Goal: Find specific page/section: Find specific page/section

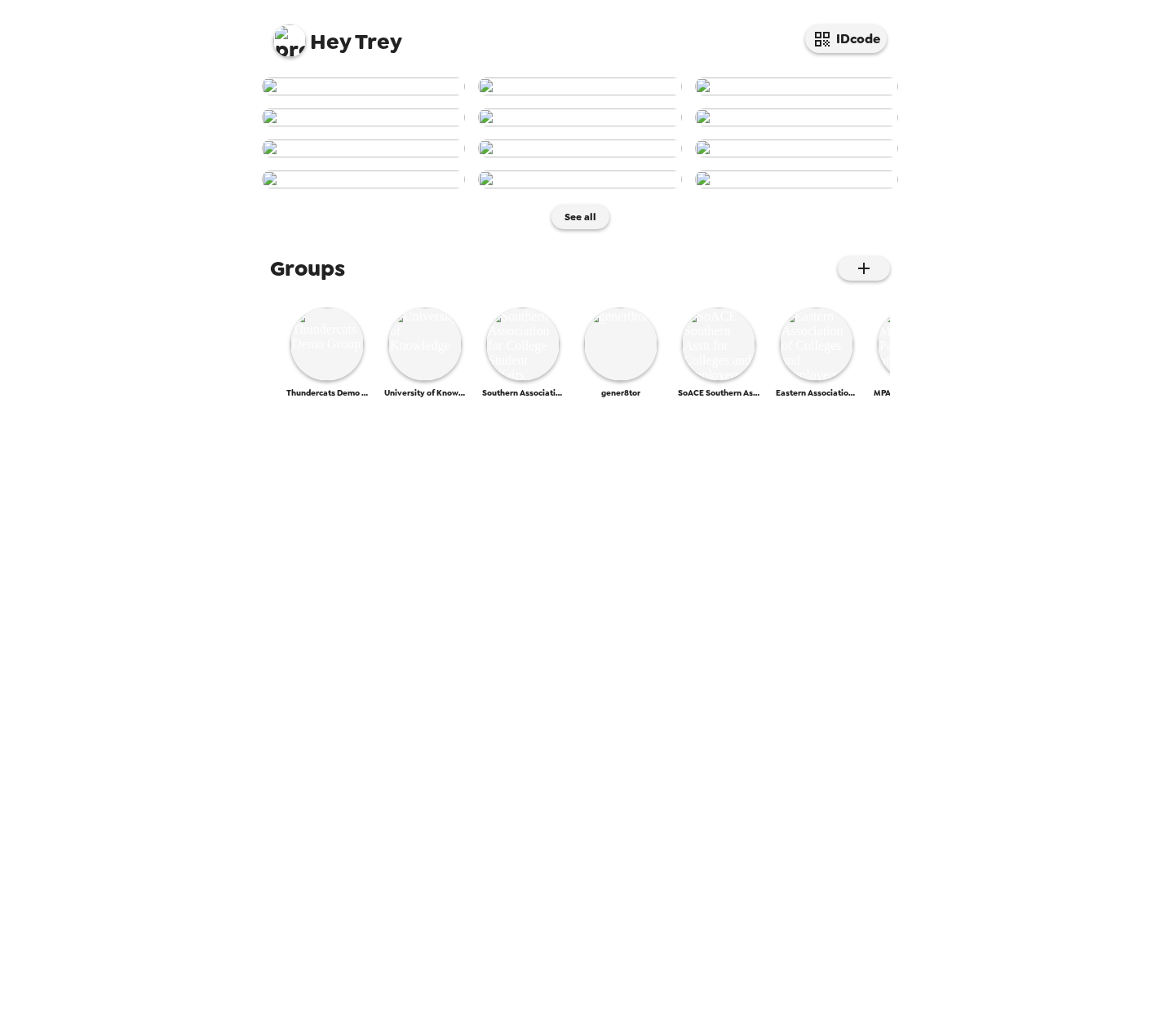
click at [300, 40] on img at bounding box center [289, 41] width 33 height 33
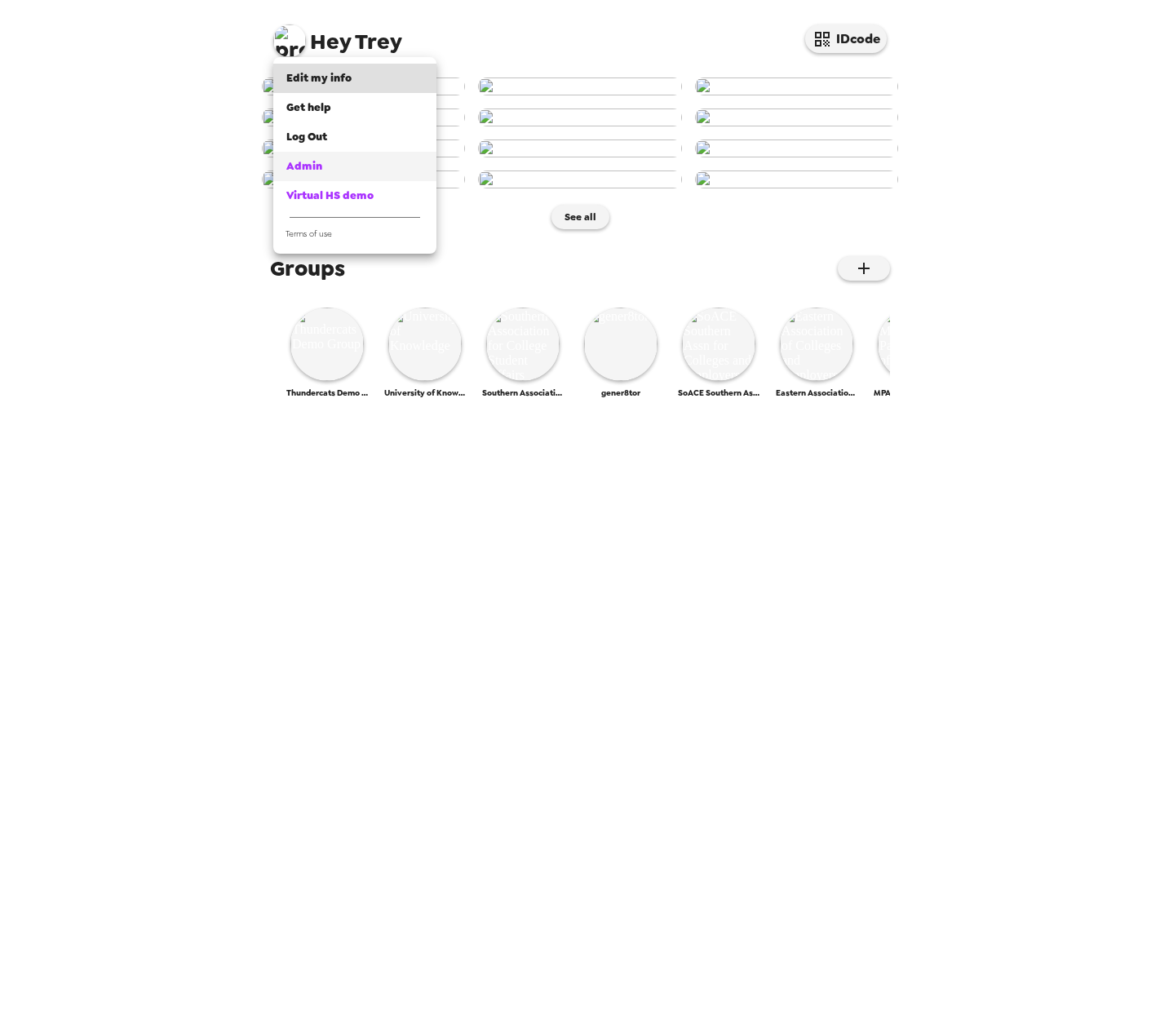
click at [328, 163] on div "Admin" at bounding box center [355, 166] width 137 height 16
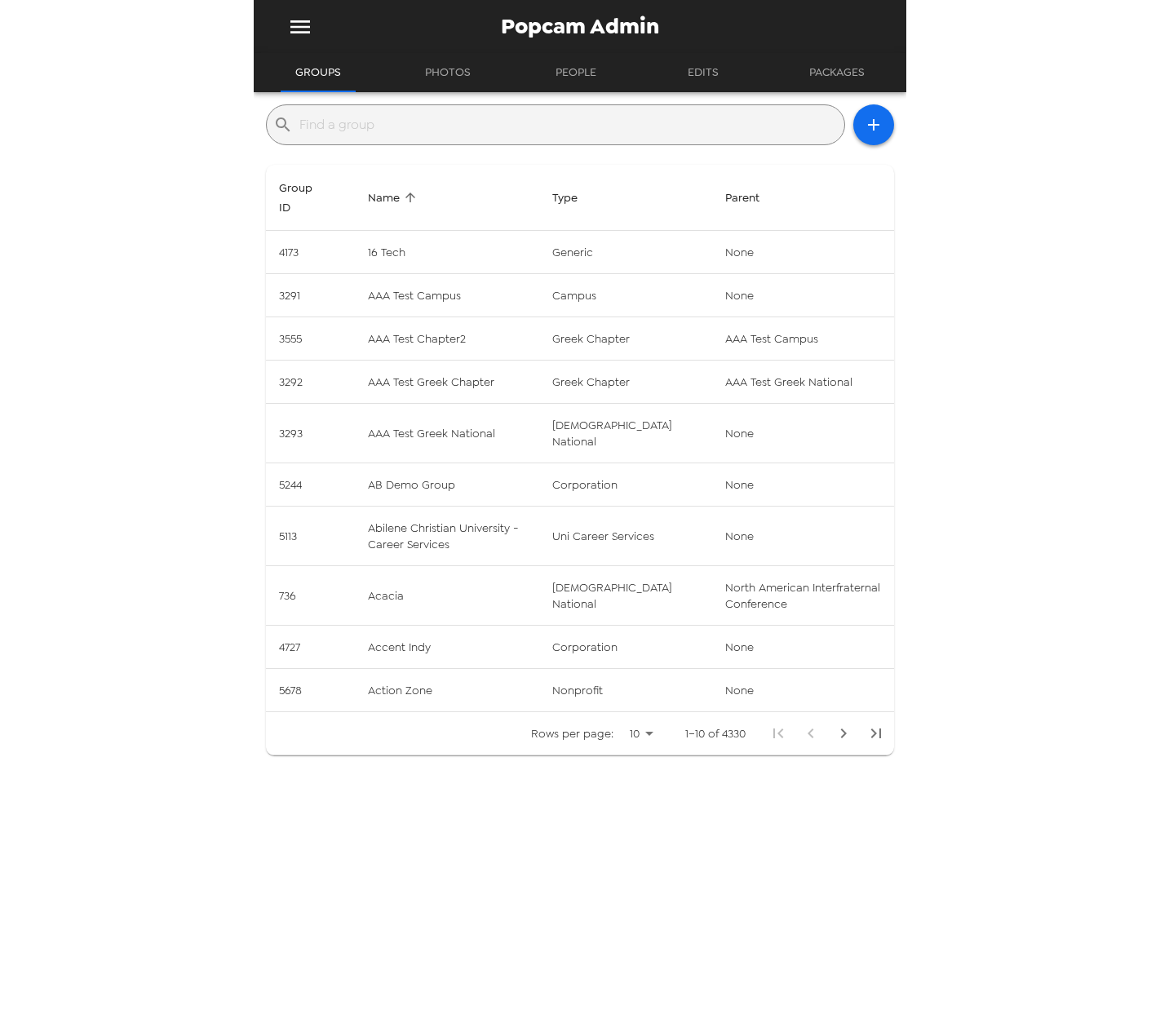
click at [413, 128] on input "text" at bounding box center [568, 125] width 538 height 26
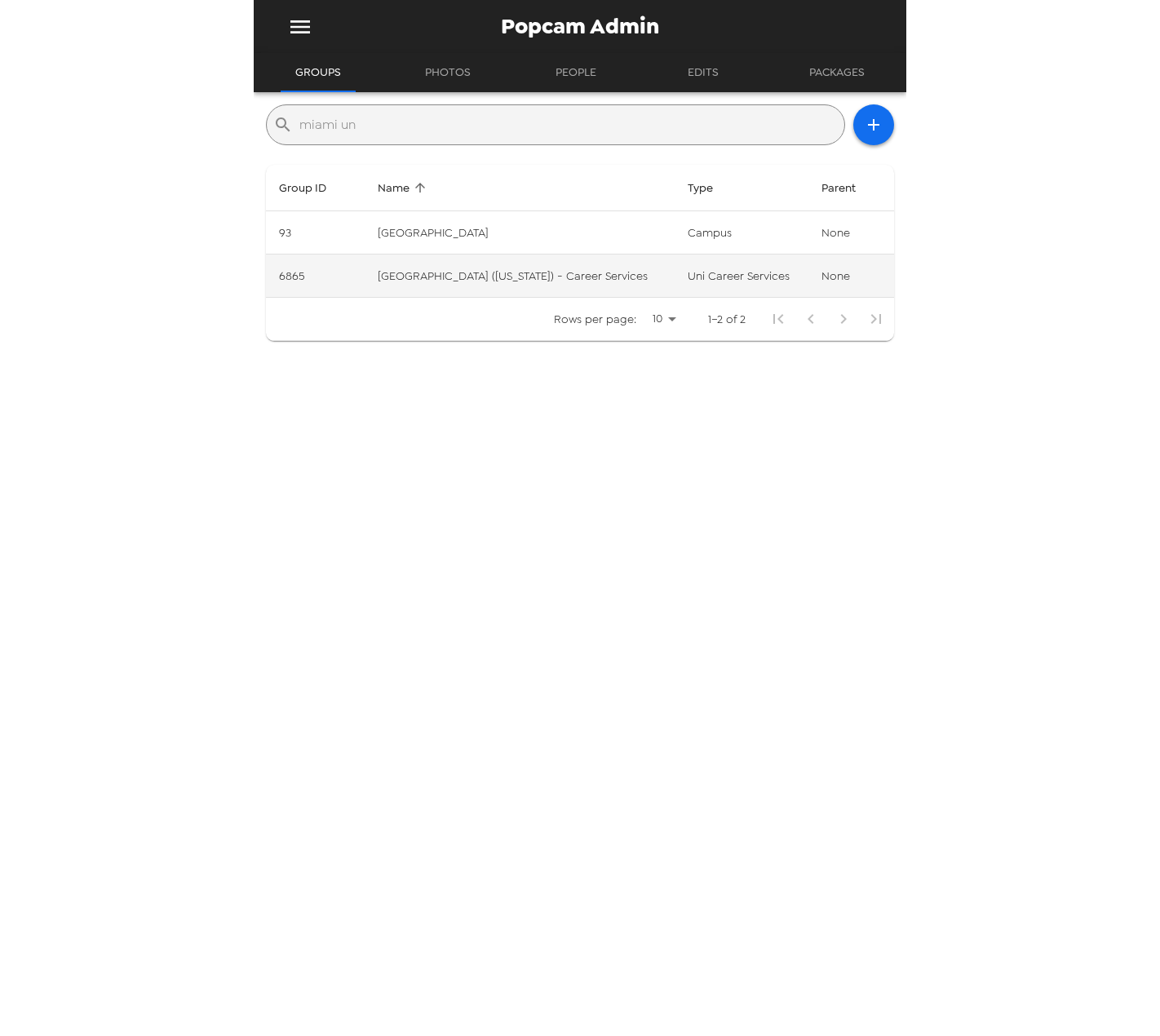
type input "miami un"
click at [537, 286] on td "Miami University (Ohio) - Career Services" at bounding box center [519, 276] width 310 height 44
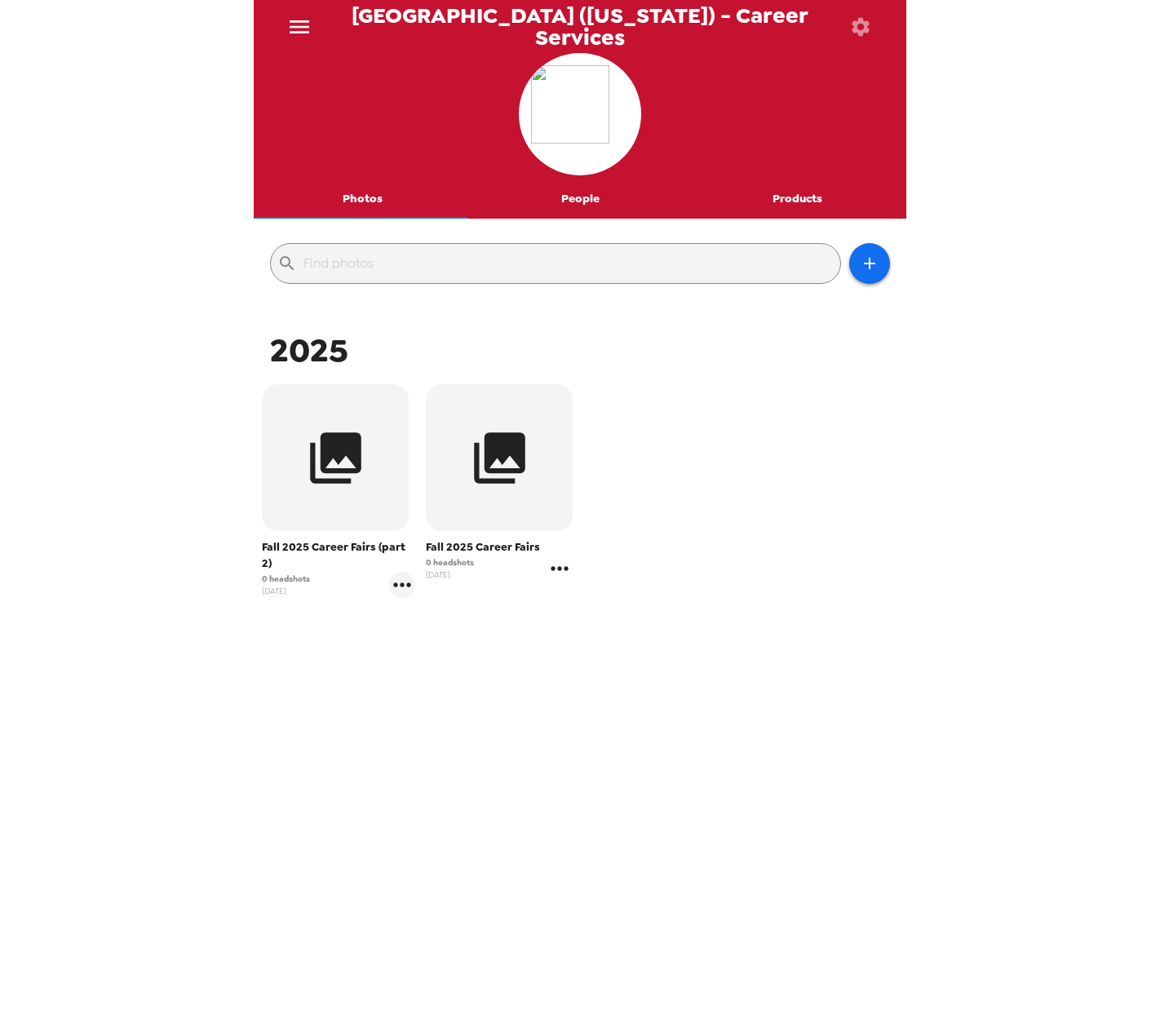
click at [553, 570] on icon "gallery menu" at bounding box center [560, 569] width 26 height 26
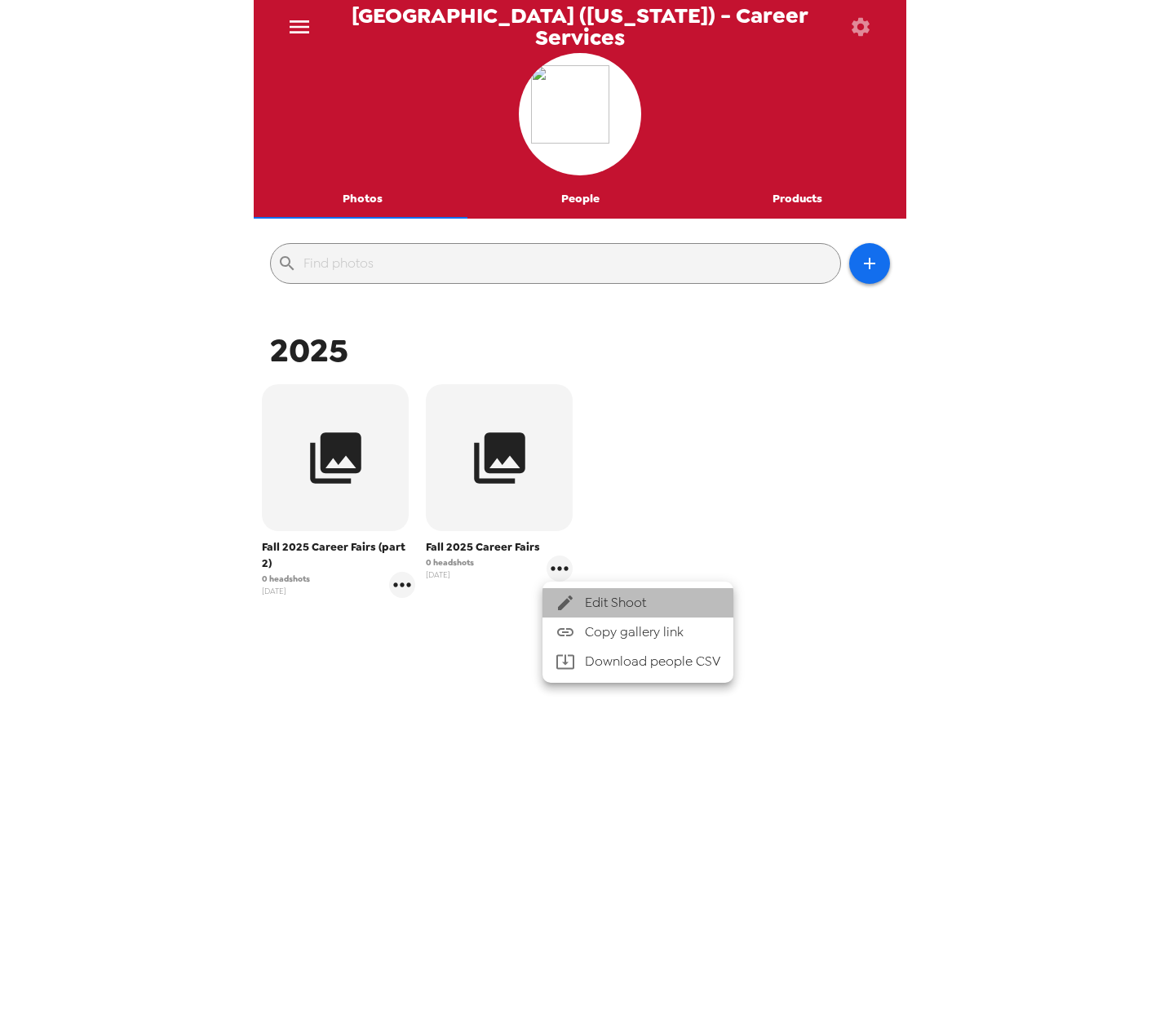
click at [575, 601] on icon at bounding box center [566, 603] width 20 height 20
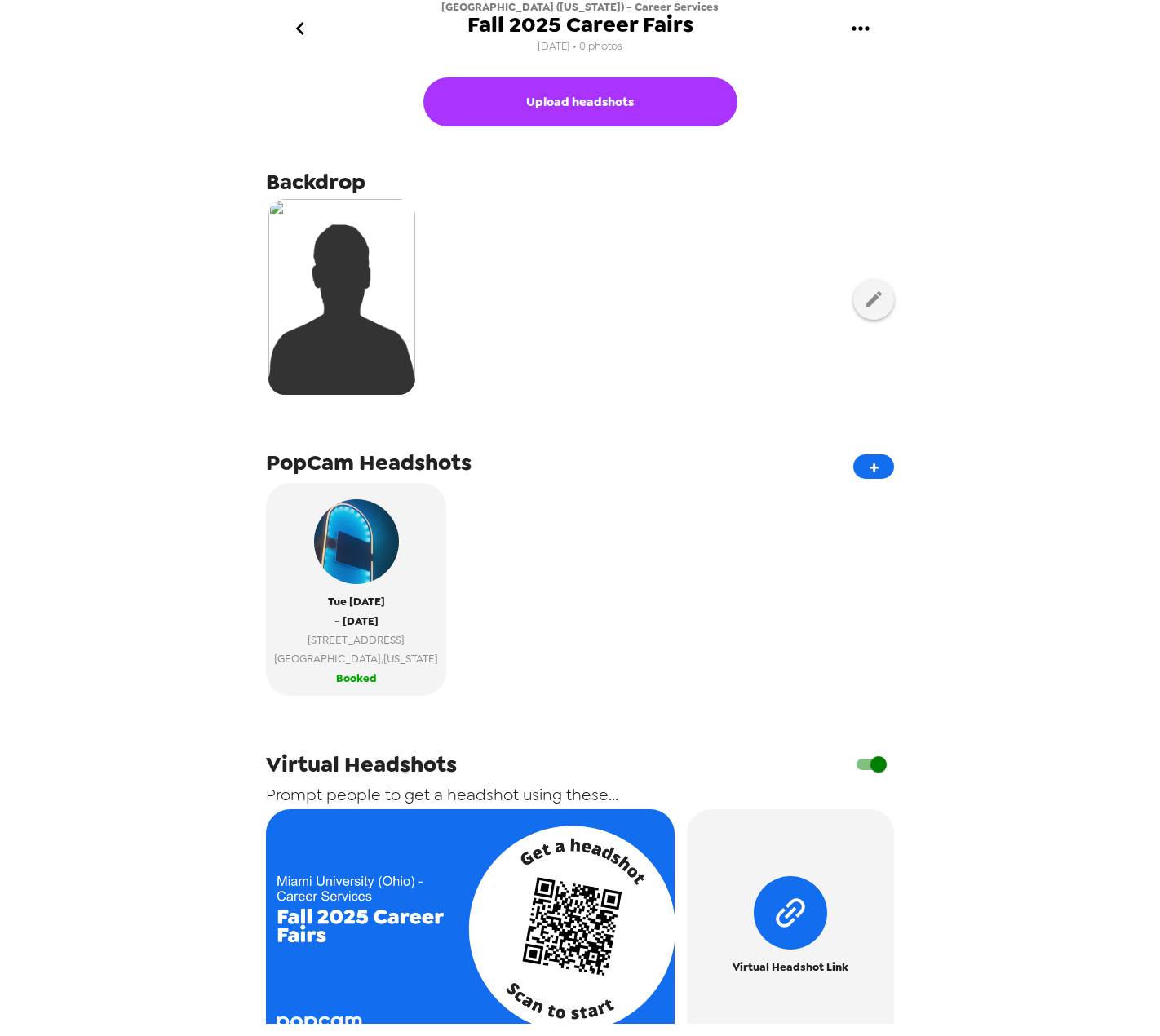
click at [304, 30] on icon "go back" at bounding box center [300, 29] width 26 height 26
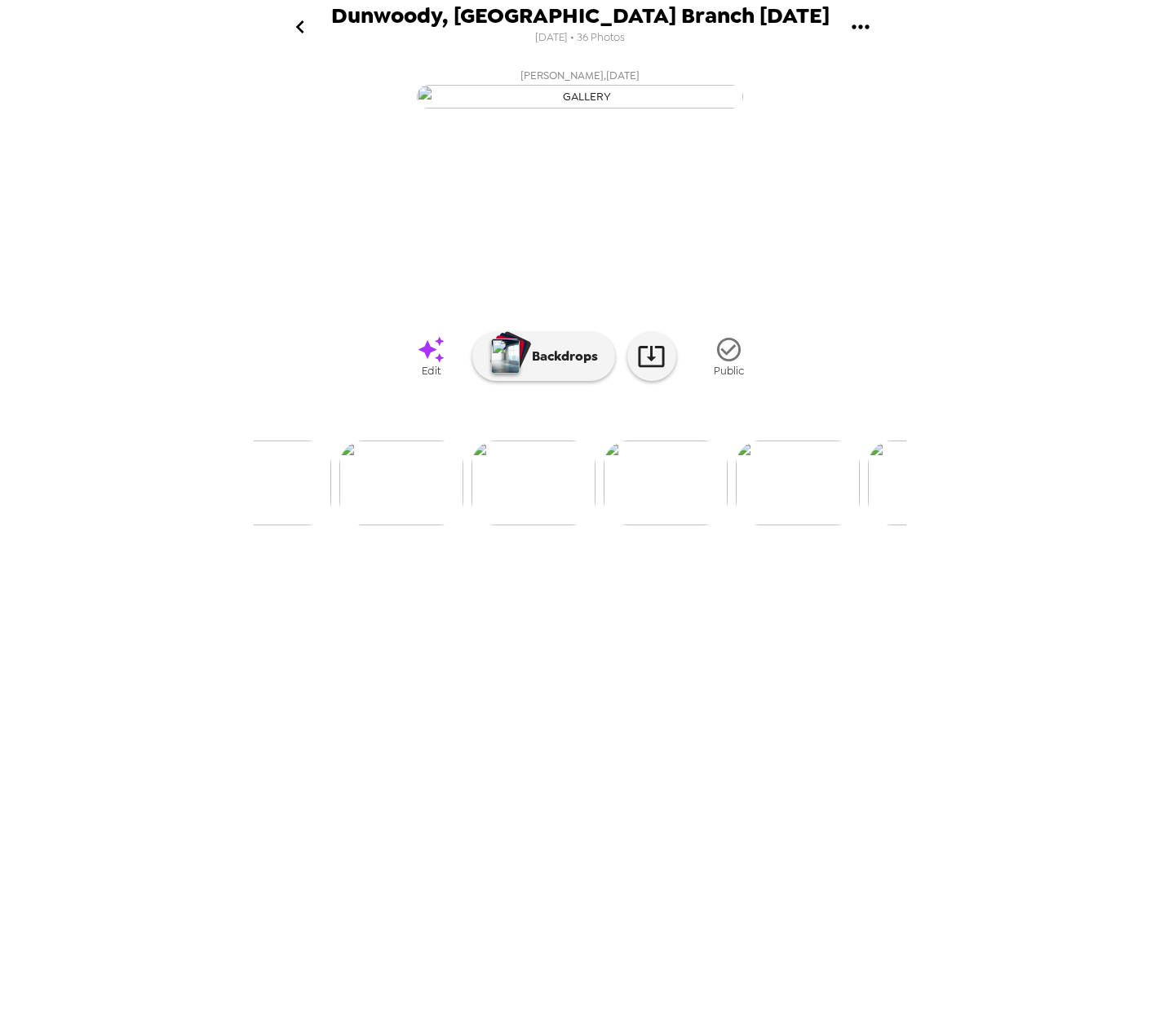
scroll to position [0, 297]
